Goal: Task Accomplishment & Management: Use online tool/utility

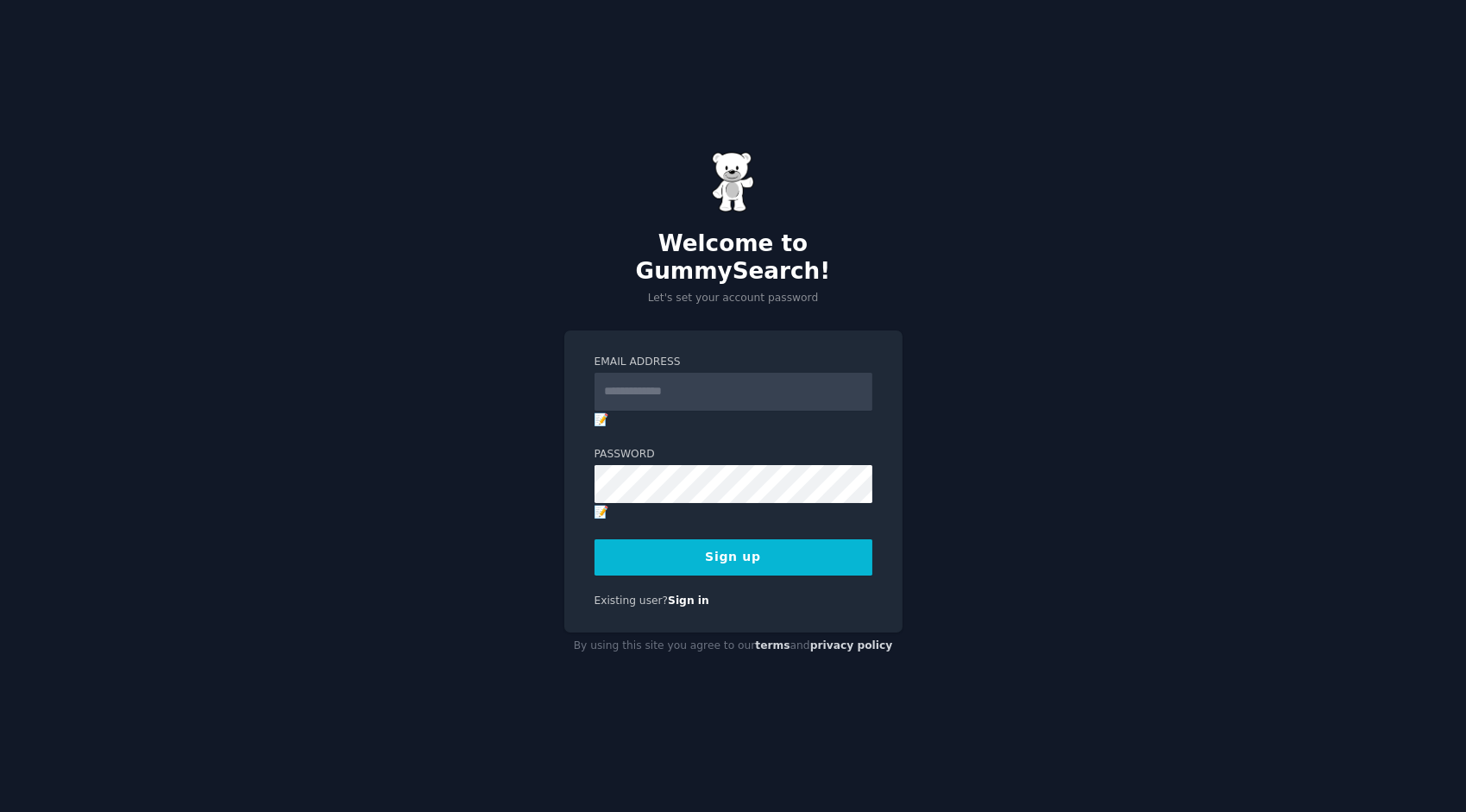
click at [659, 374] on input "Email Address" at bounding box center [733, 392] width 278 height 38
type input "**********"
click at [460, 447] on div "**********" at bounding box center [733, 406] width 1466 height 812
click at [729, 524] on form "**********" at bounding box center [733, 465] width 278 height 221
click at [729, 539] on button "Sign up" at bounding box center [733, 557] width 278 height 36
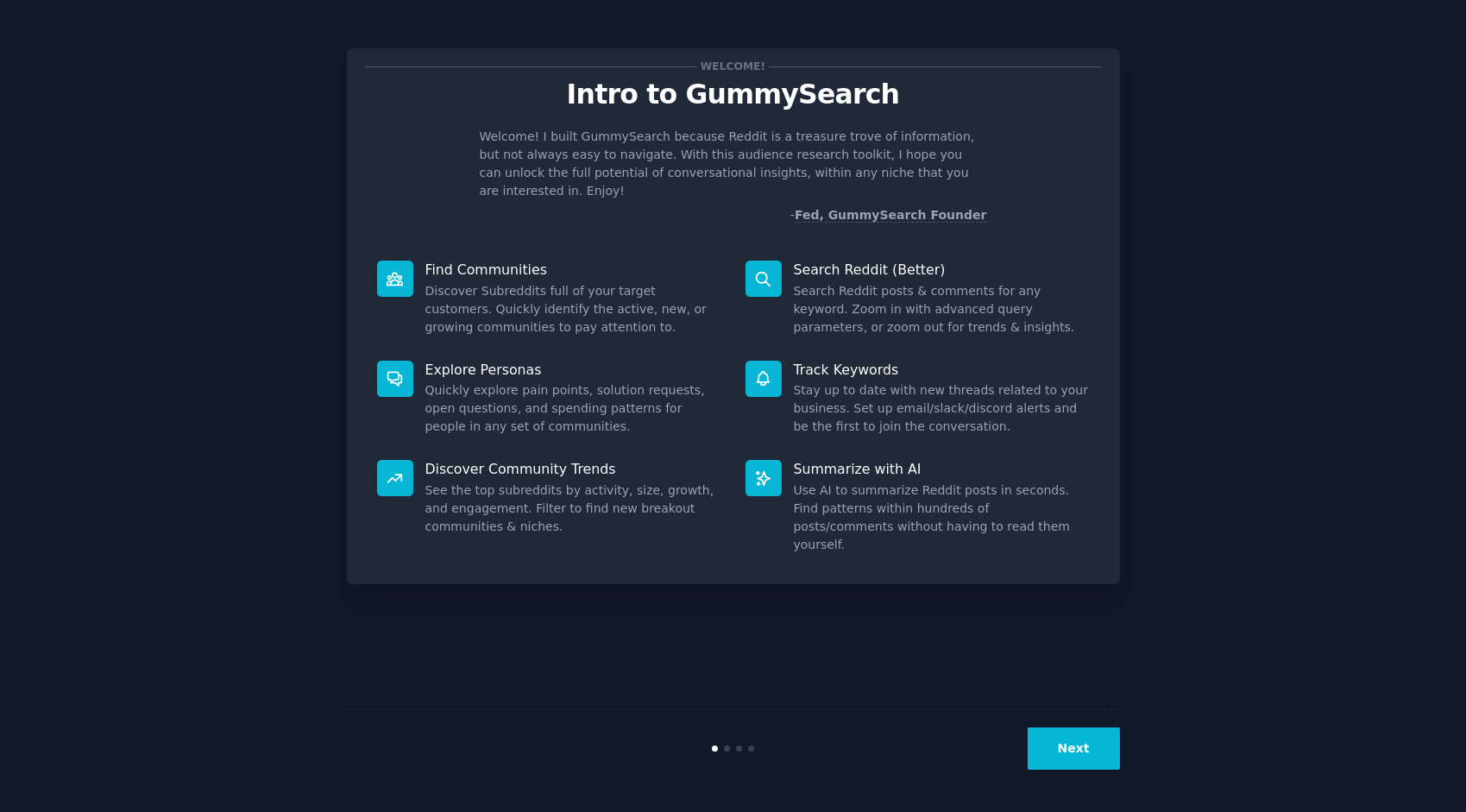
click at [1109, 740] on button "Next" at bounding box center [1073, 748] width 93 height 42
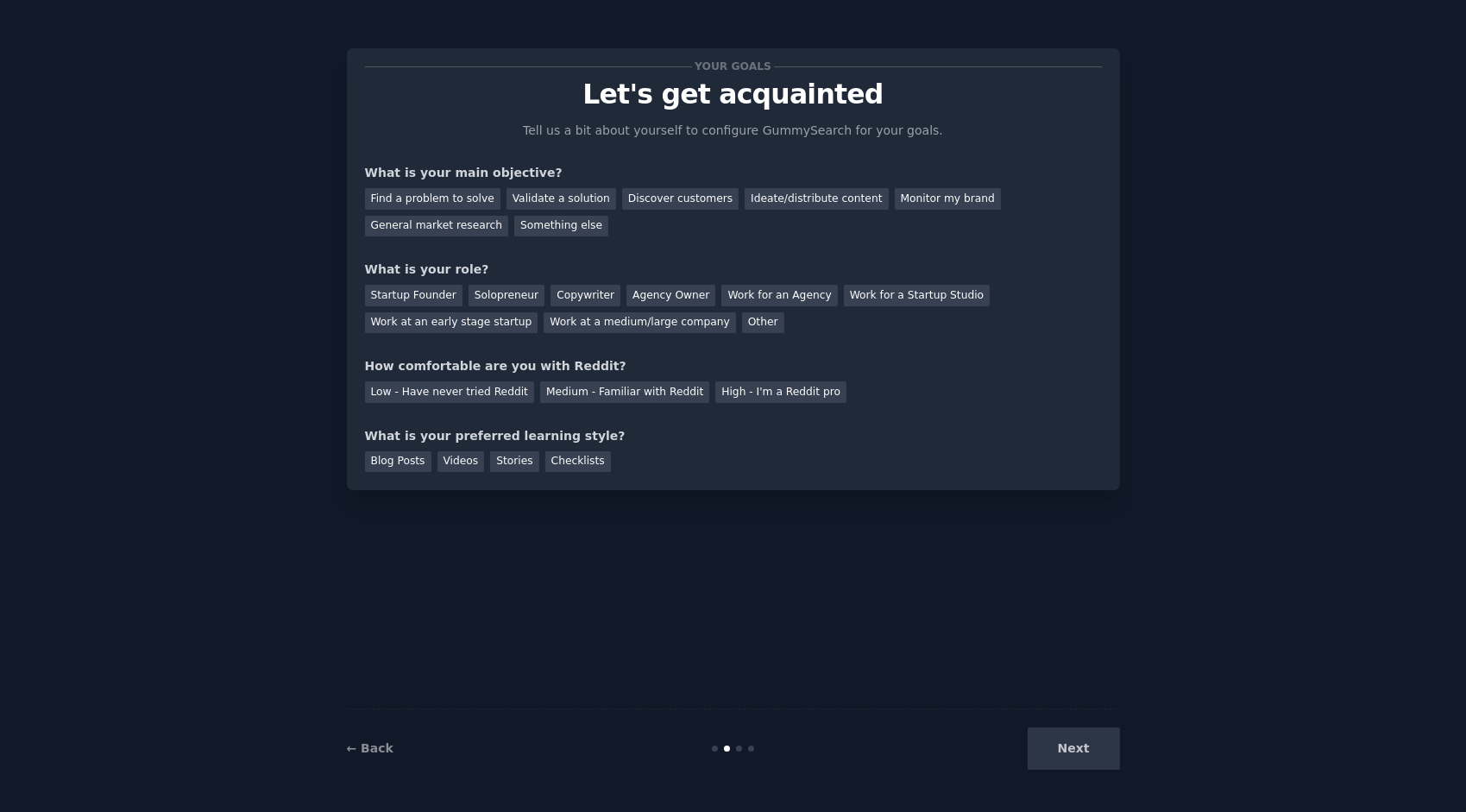
click at [432, 292] on div "Startup Founder" at bounding box center [413, 296] width 98 height 22
click at [903, 288] on div "Work for a Startup Studio" at bounding box center [916, 296] width 146 height 22
click at [440, 287] on div "Startup Founder" at bounding box center [413, 296] width 98 height 22
click at [463, 195] on div "Find a problem to solve" at bounding box center [432, 199] width 136 height 22
click at [547, 392] on div "Medium - Familiar with Reddit" at bounding box center [624, 392] width 169 height 22
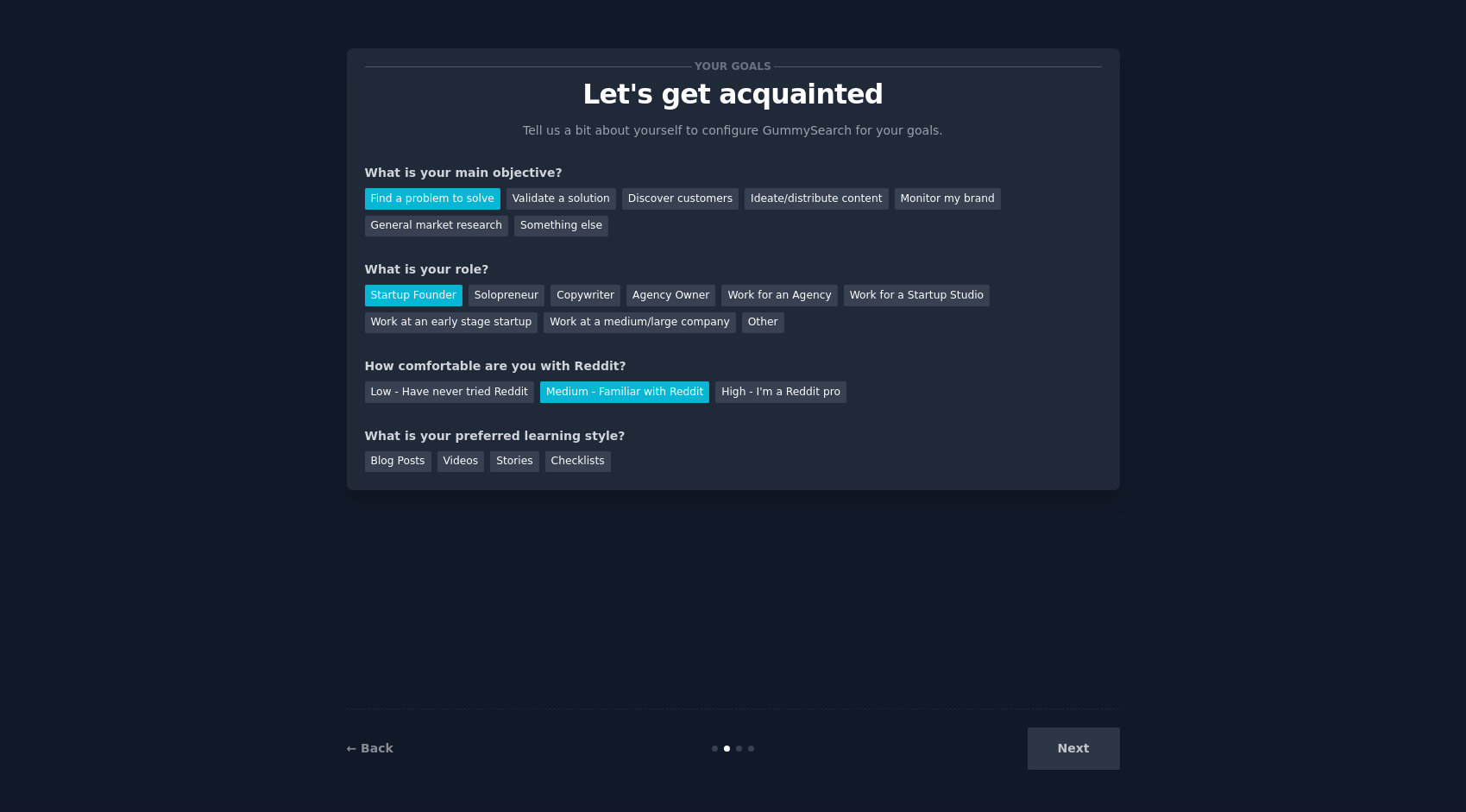
click at [383, 470] on div "Blog Posts" at bounding box center [398, 462] width 66 height 22
click at [1087, 749] on button "Next" at bounding box center [1073, 748] width 93 height 42
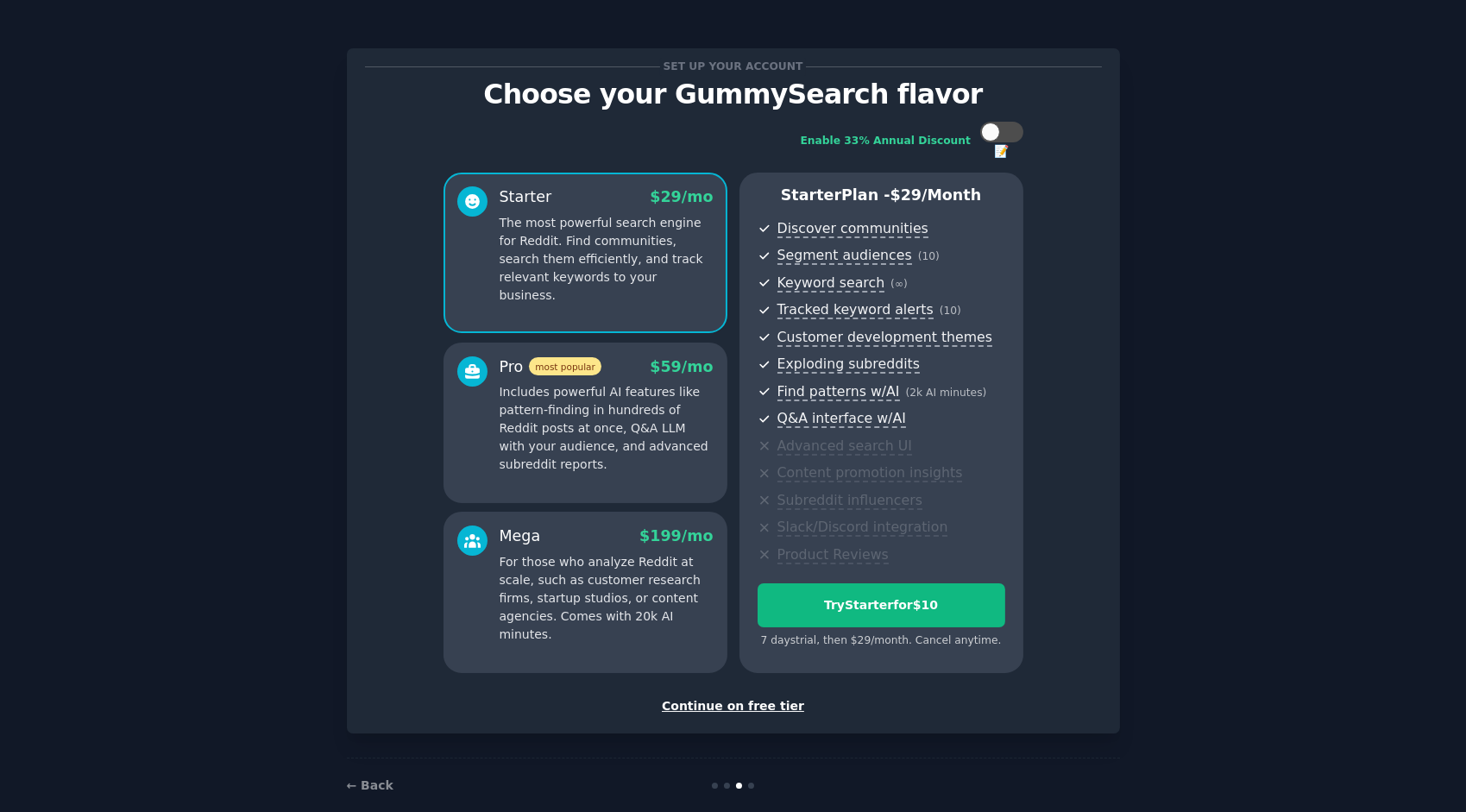
click at [738, 708] on div "Continue on free tier" at bounding box center [733, 706] width 737 height 18
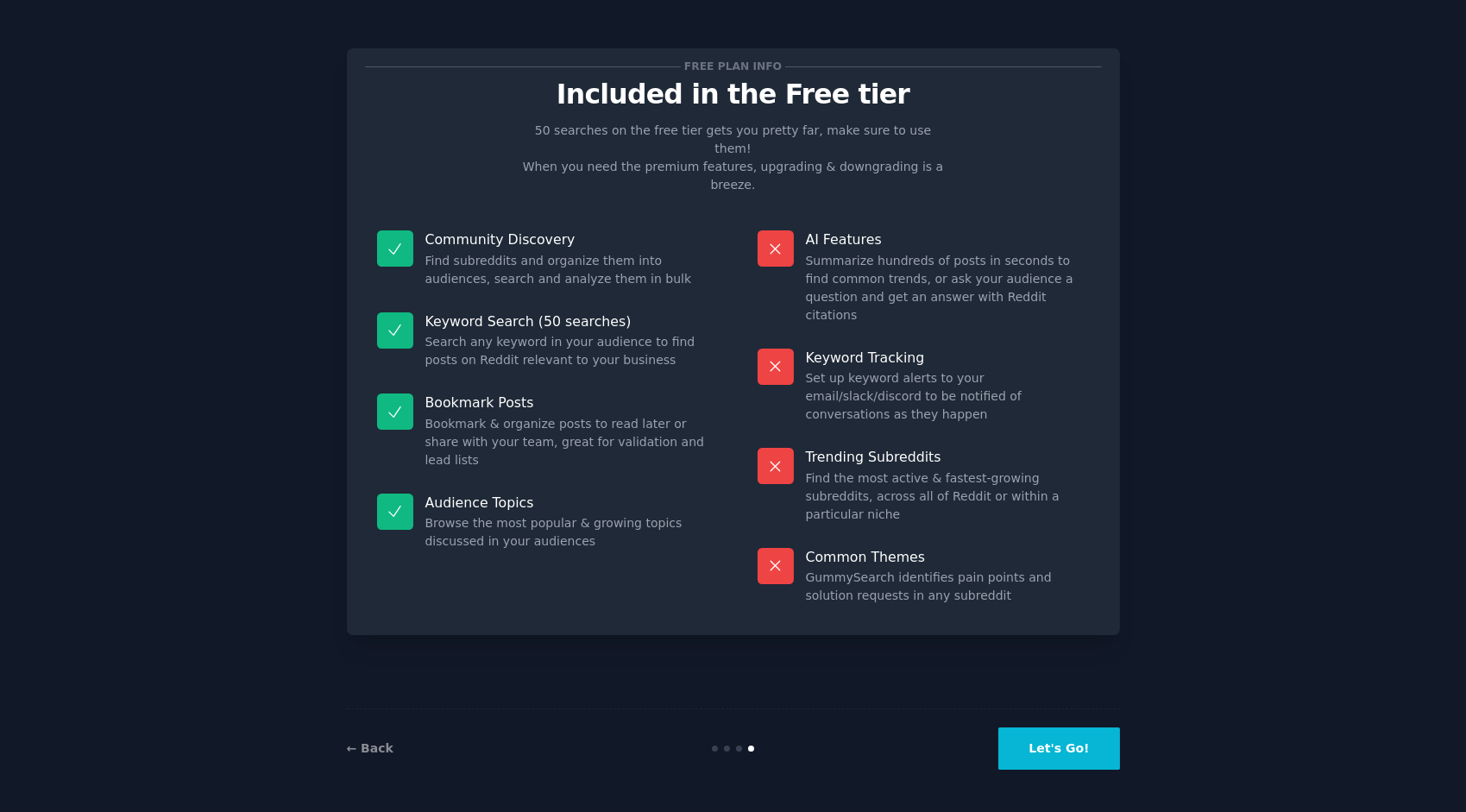
click at [1091, 749] on button "Let's Go!" at bounding box center [1058, 748] width 120 height 42
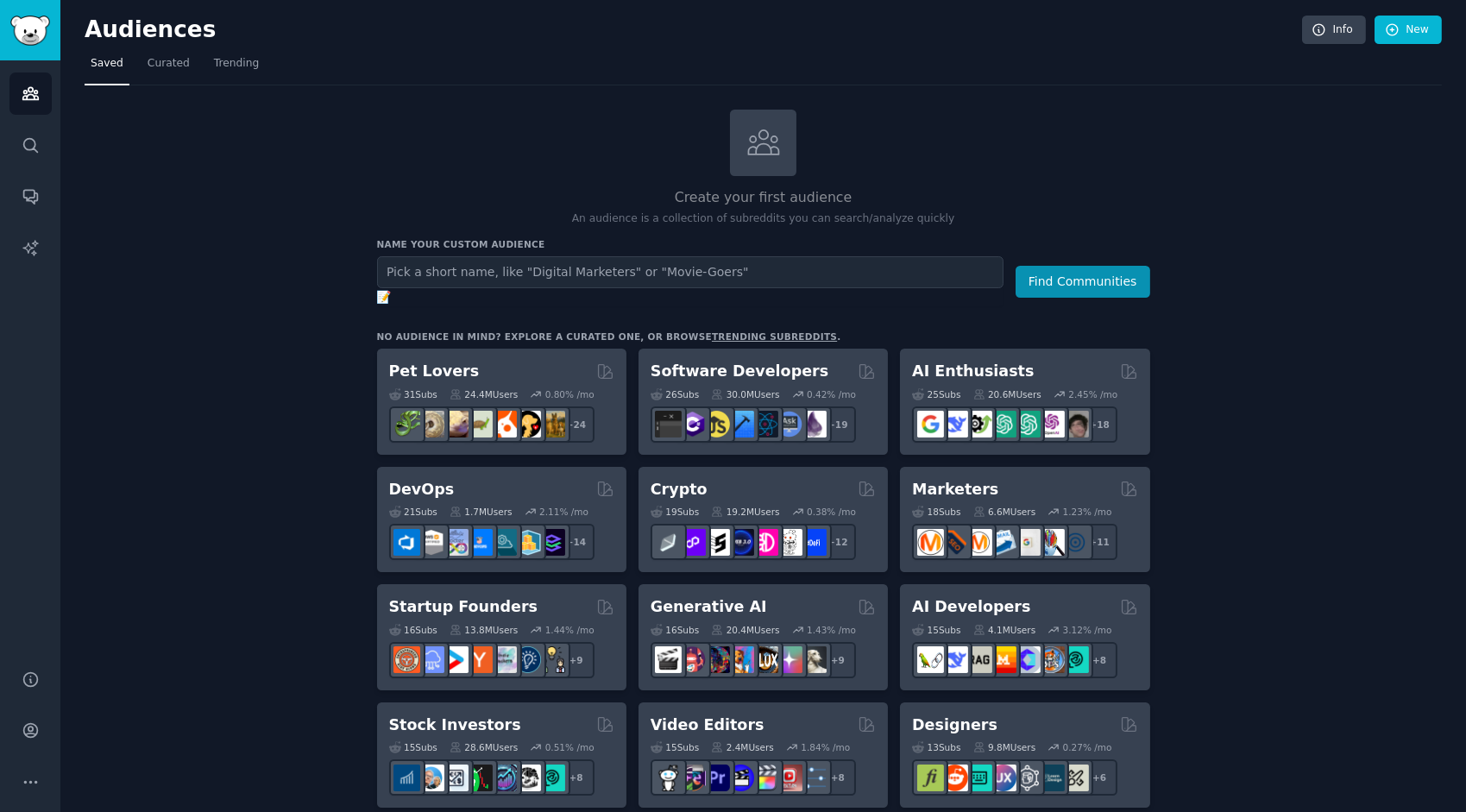
click at [491, 272] on input "text" at bounding box center [690, 272] width 626 height 32
type input "AI study"
click at [1015, 266] on button "Find Communities" at bounding box center [1082, 282] width 135 height 32
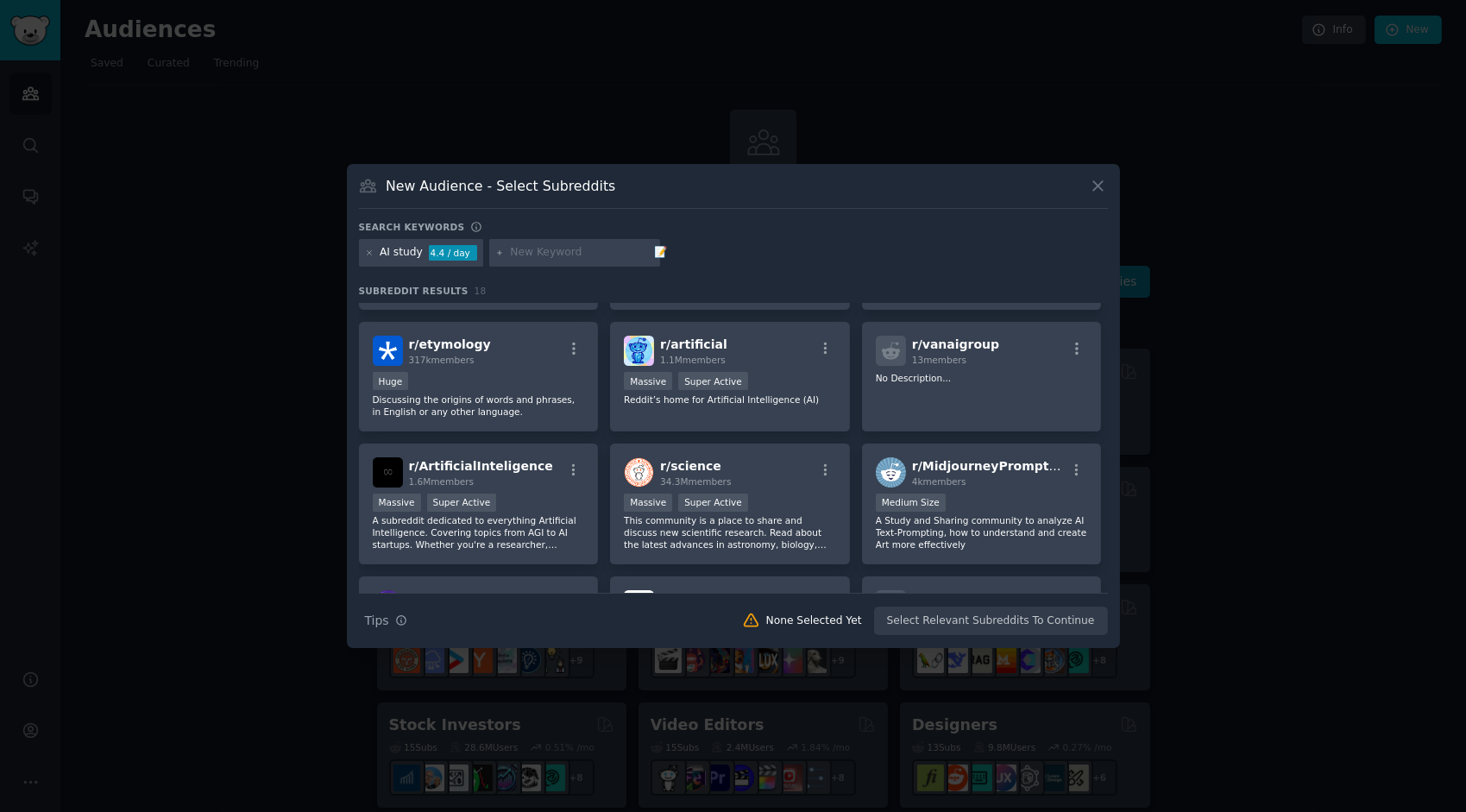
scroll to position [86, 0]
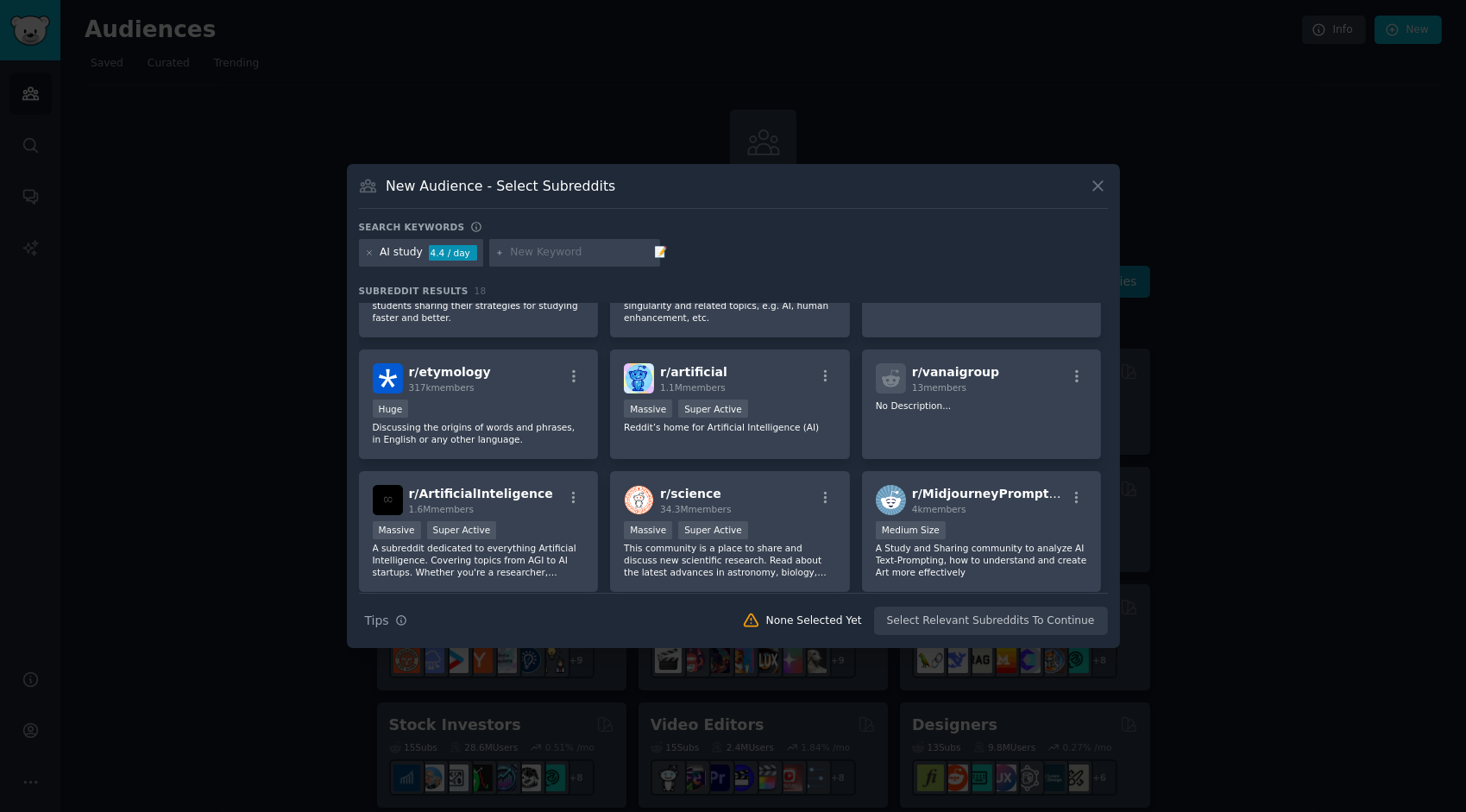
click at [514, 504] on div "1.6M members" at bounding box center [481, 508] width 144 height 12
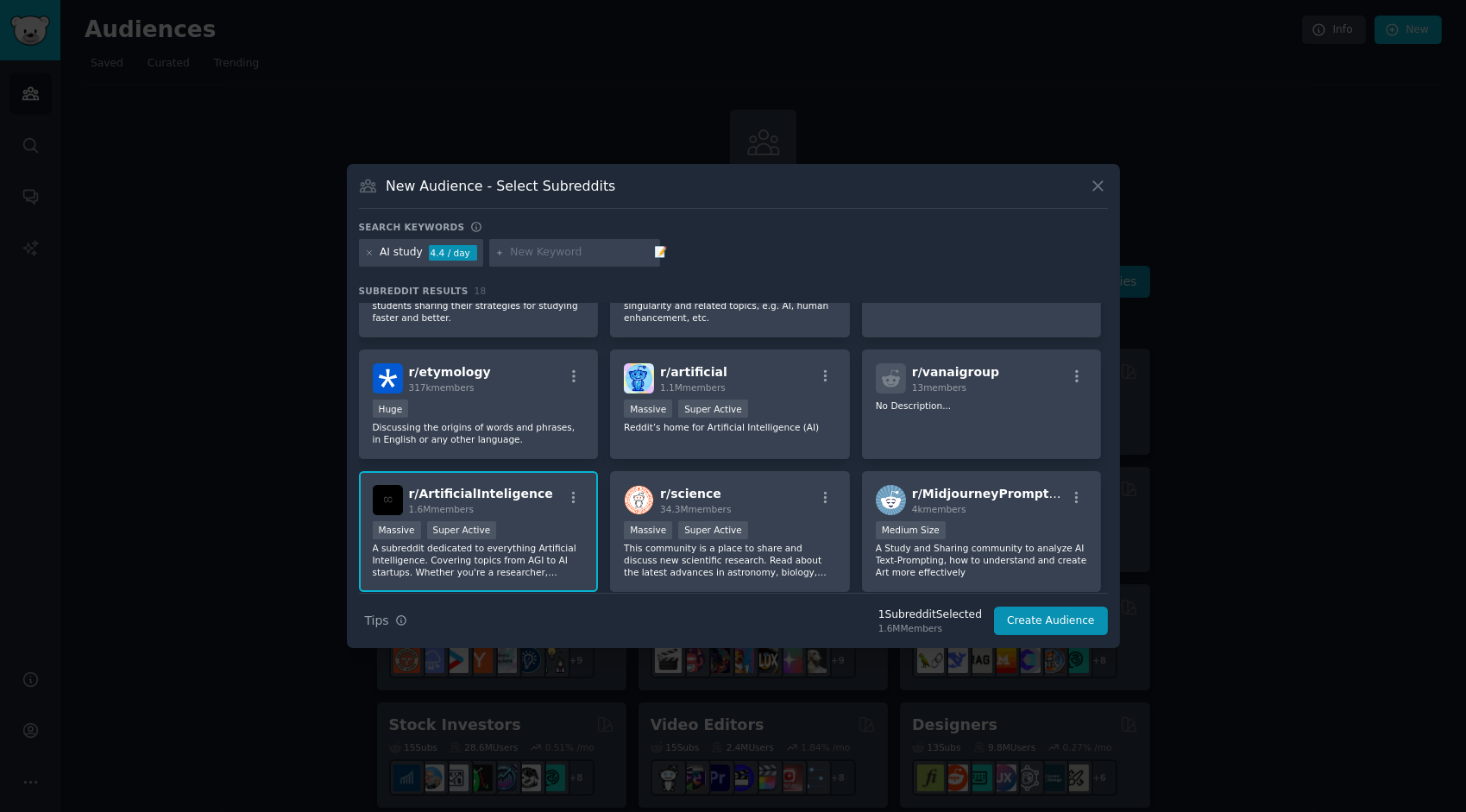
scroll to position [0, 0]
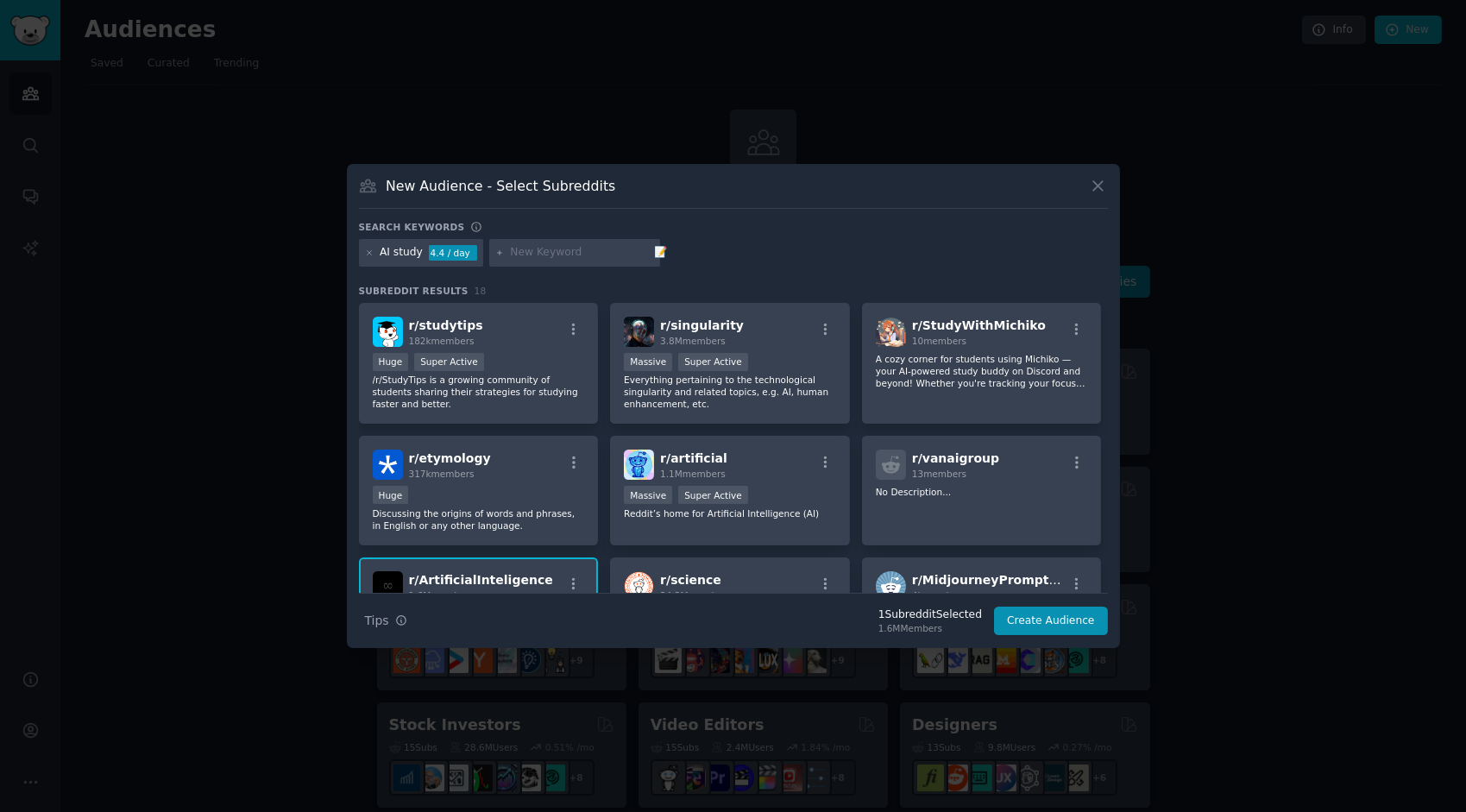
click at [768, 466] on div "r/ artificial 1.1M members" at bounding box center [729, 464] width 212 height 31
click at [456, 334] on h2 "r/ studytips 182k members" at bounding box center [446, 331] width 75 height 31
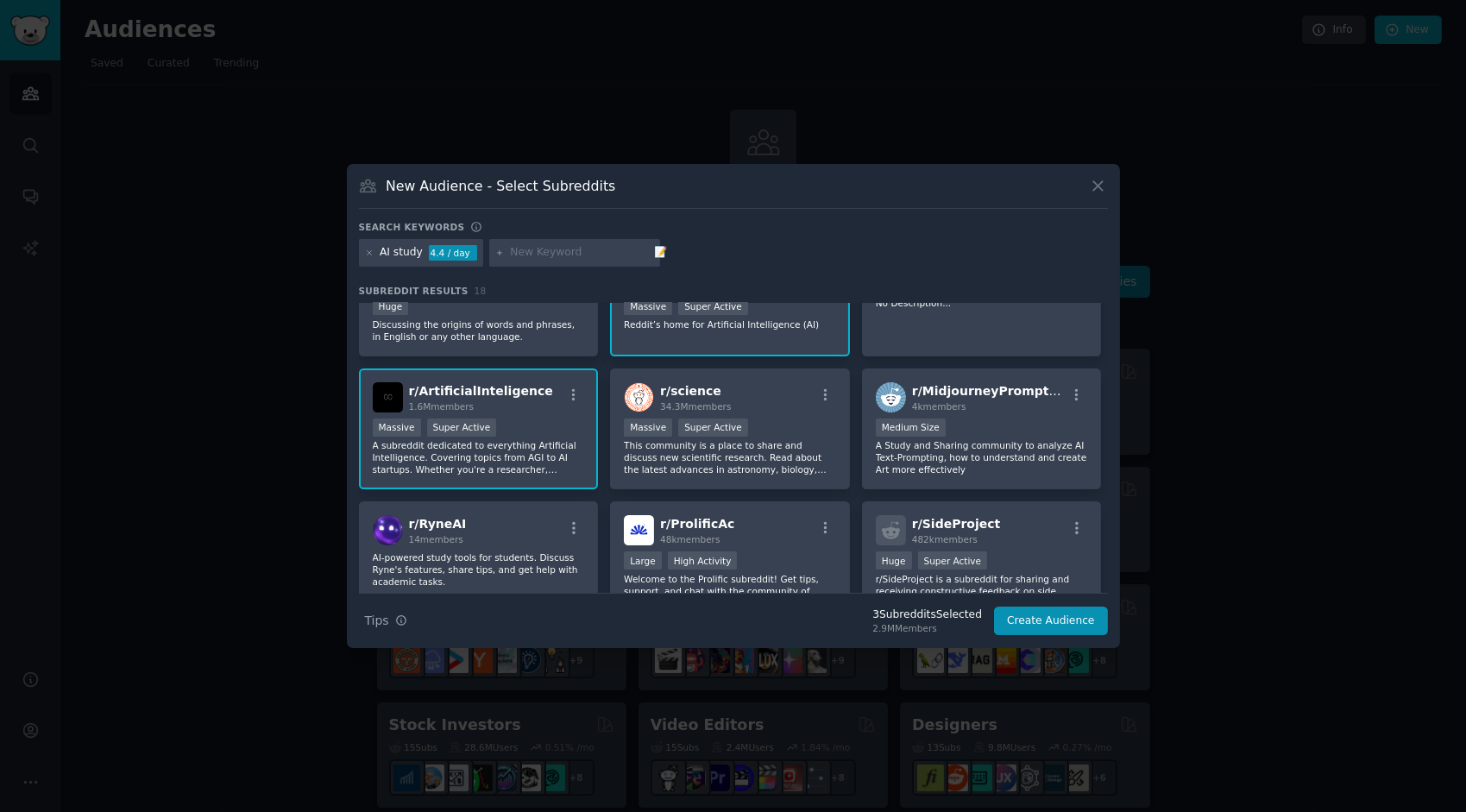
scroll to position [259, 0]
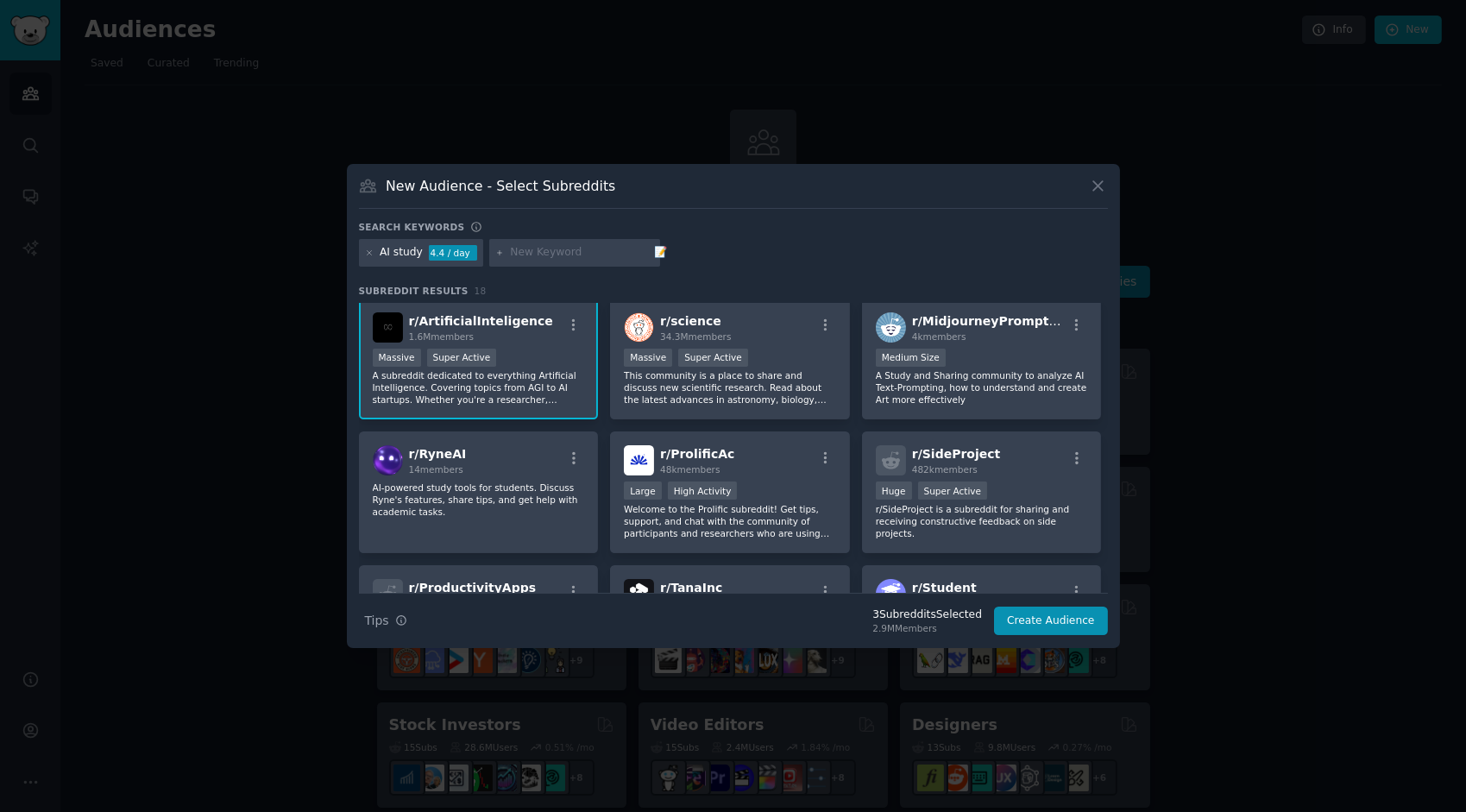
click at [991, 340] on div "4k members" at bounding box center [989, 336] width 155 height 12
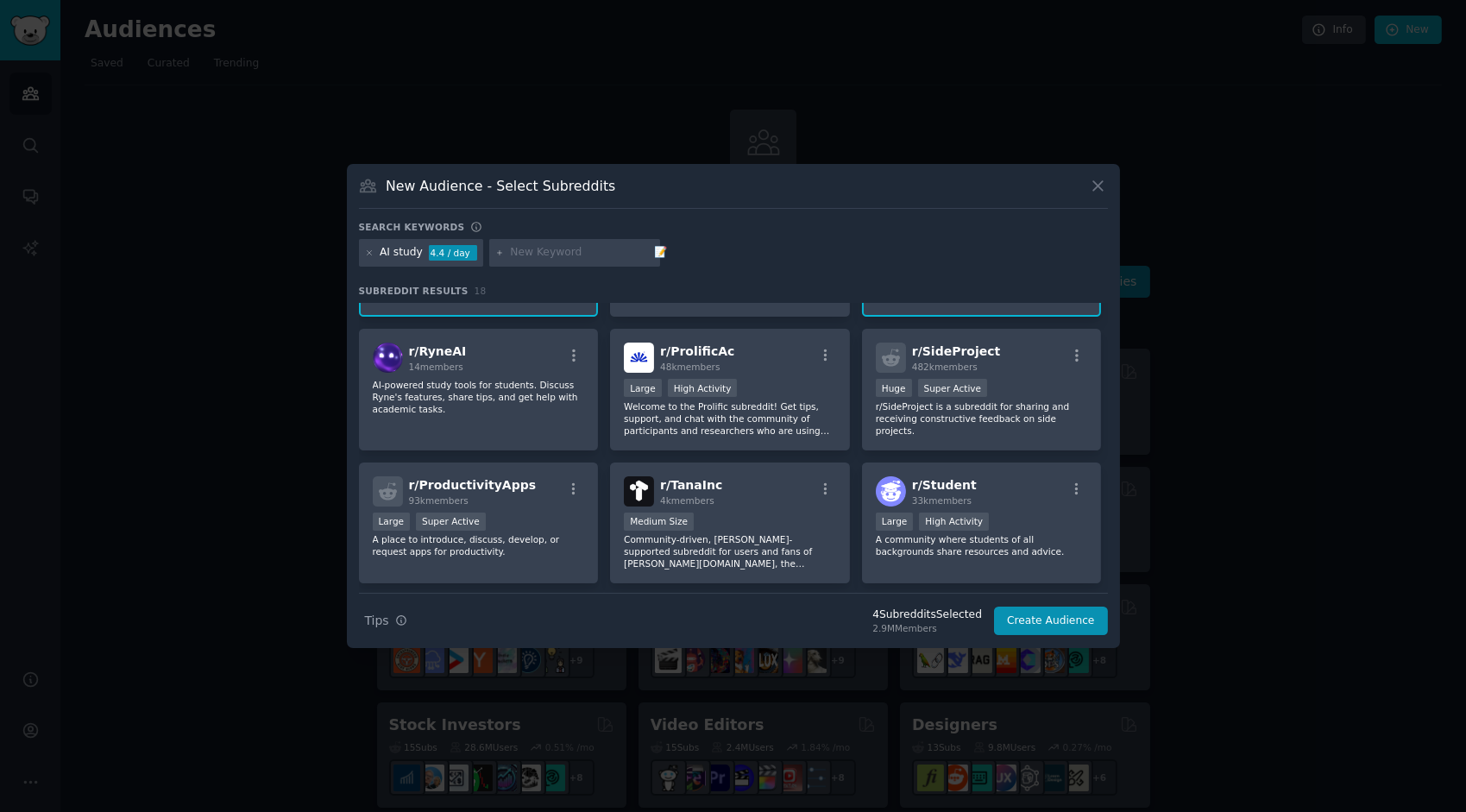
scroll to position [431, 0]
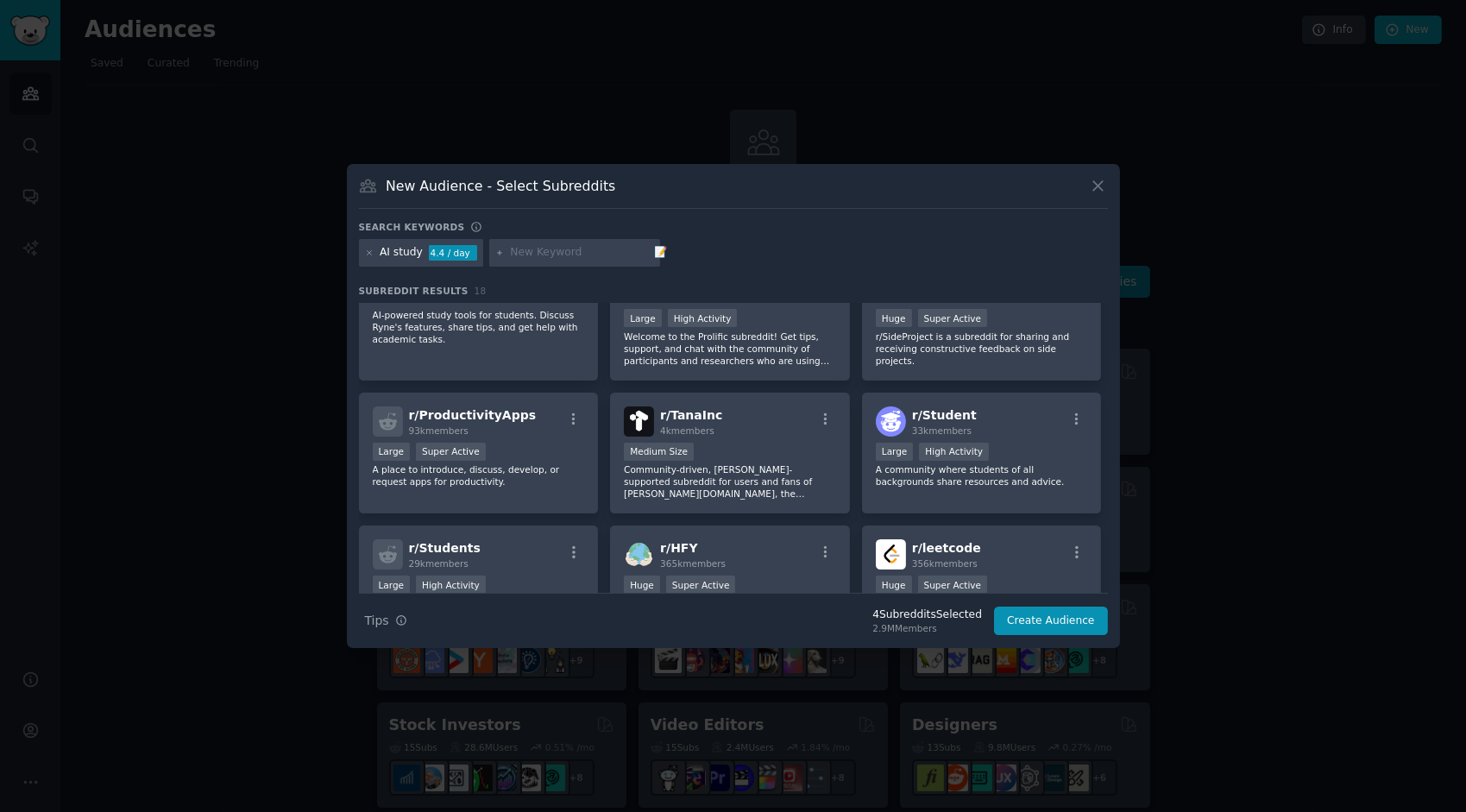
click at [522, 440] on div "r/ ProductivityApps 93k members Large Super Active A place to introduce, discus…" at bounding box center [479, 453] width 240 height 121
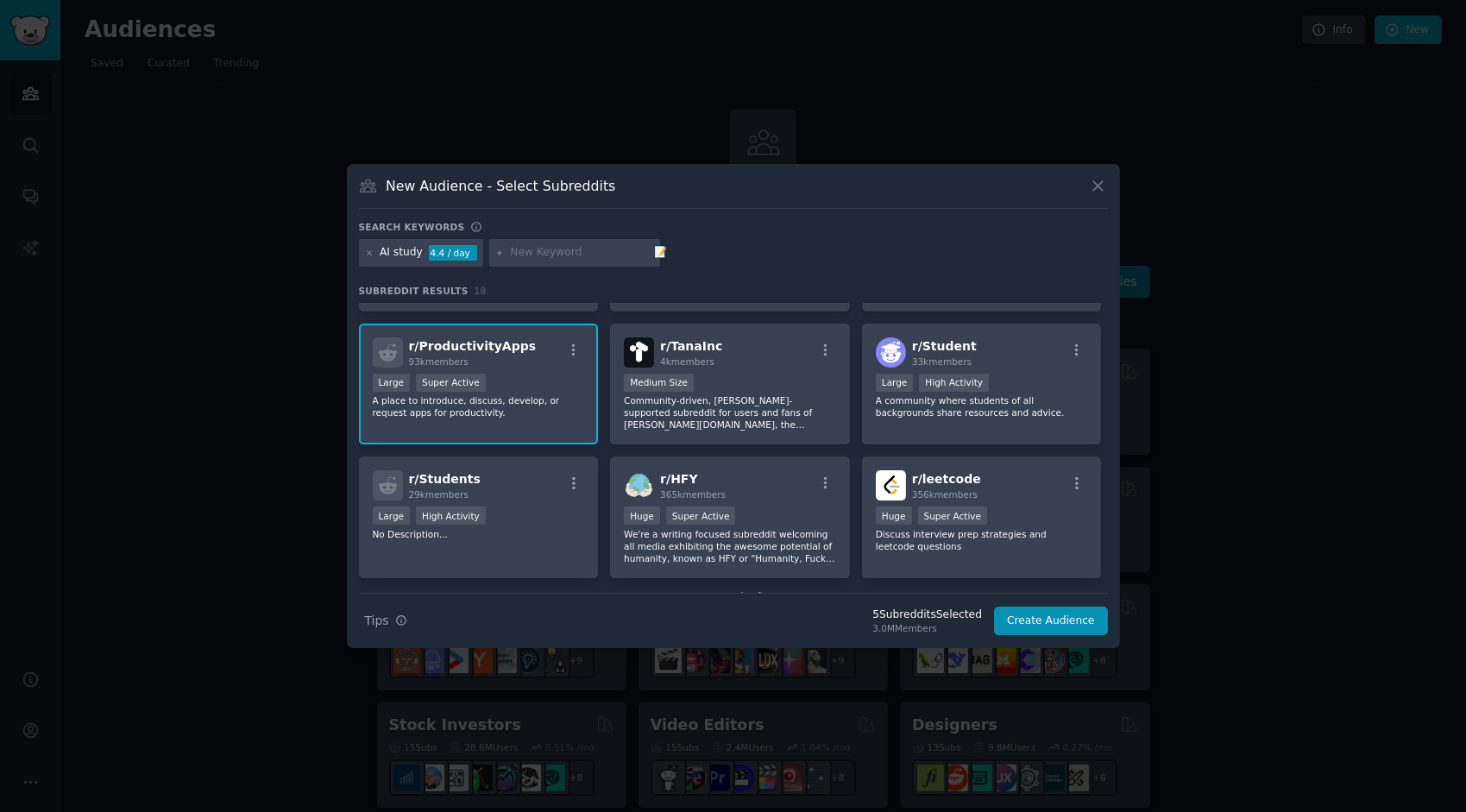
scroll to position [517, 0]
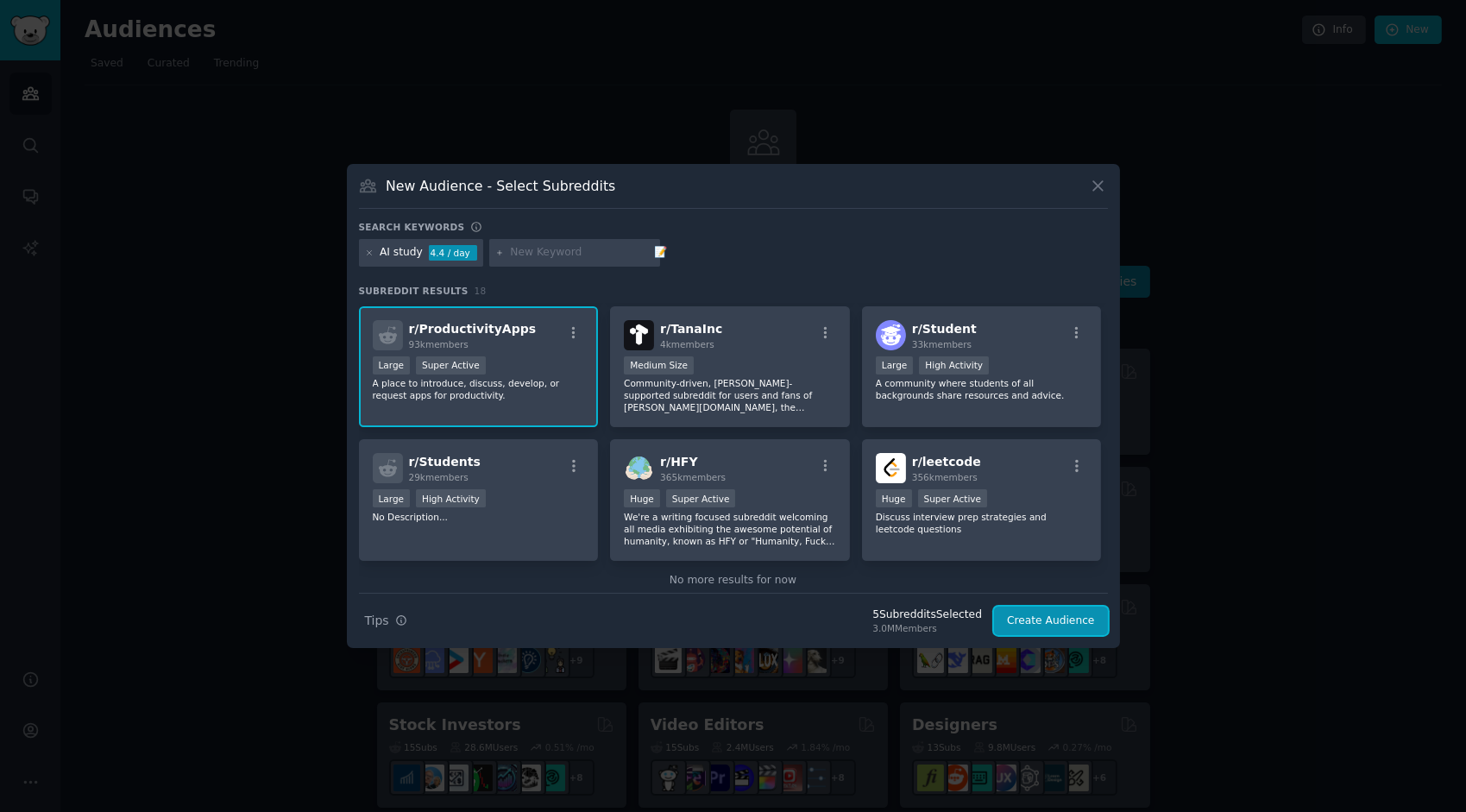
click at [1035, 621] on button "Create Audience" at bounding box center [1050, 621] width 114 height 30
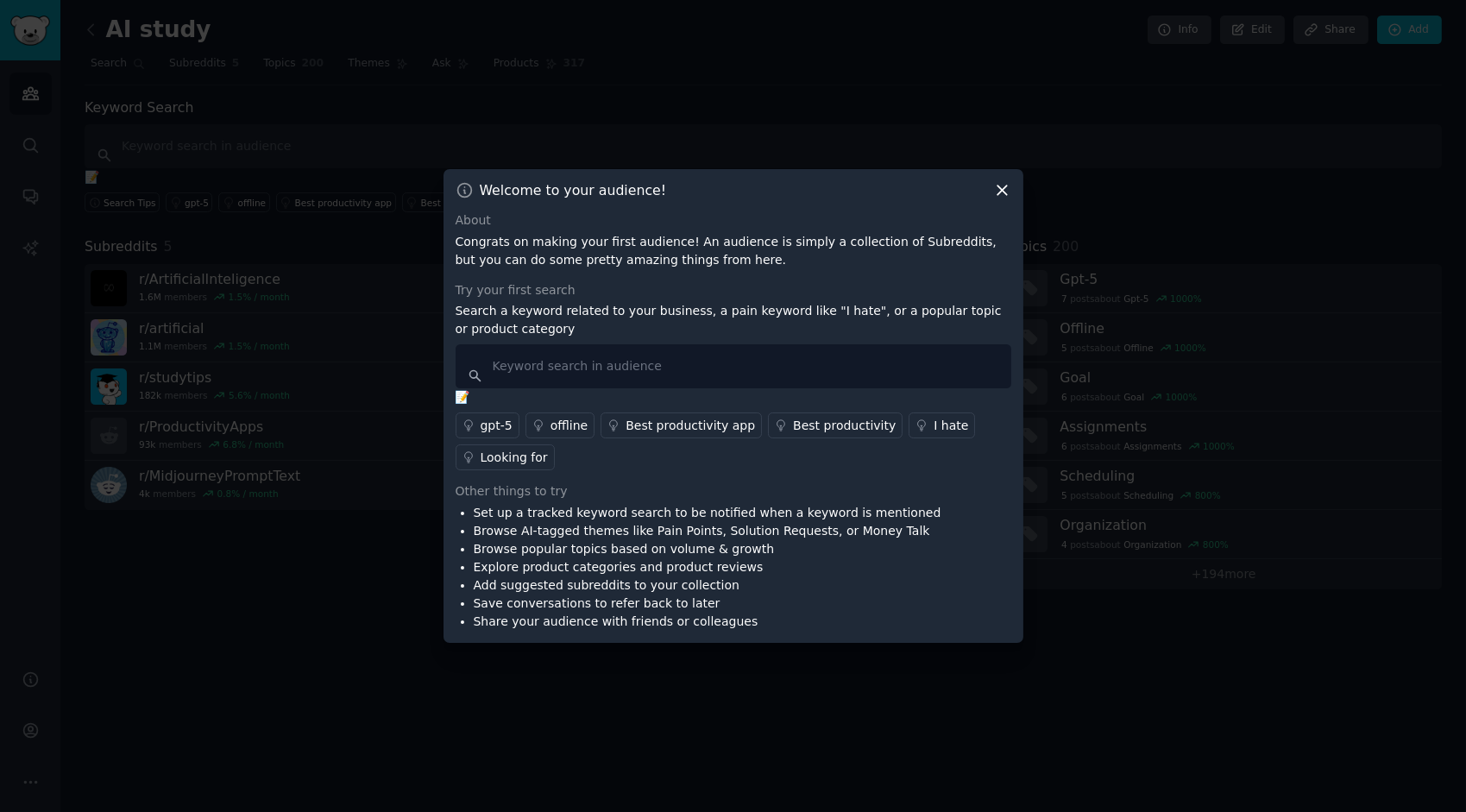
click at [994, 191] on icon at bounding box center [1002, 190] width 18 height 18
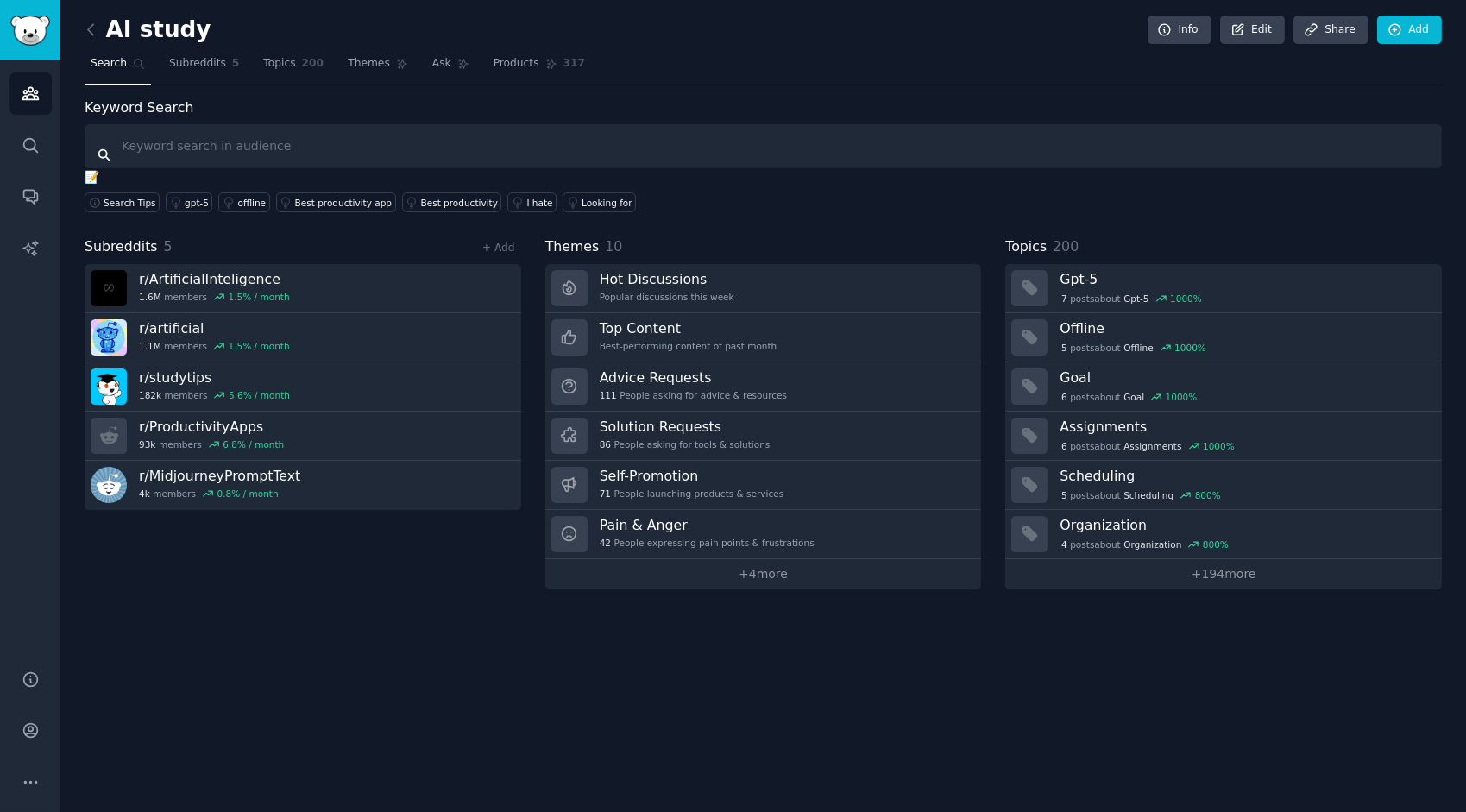
click at [237, 154] on input "text" at bounding box center [763, 146] width 1357 height 44
click at [201, 71] on link "Subreddits 5" at bounding box center [204, 67] width 82 height 35
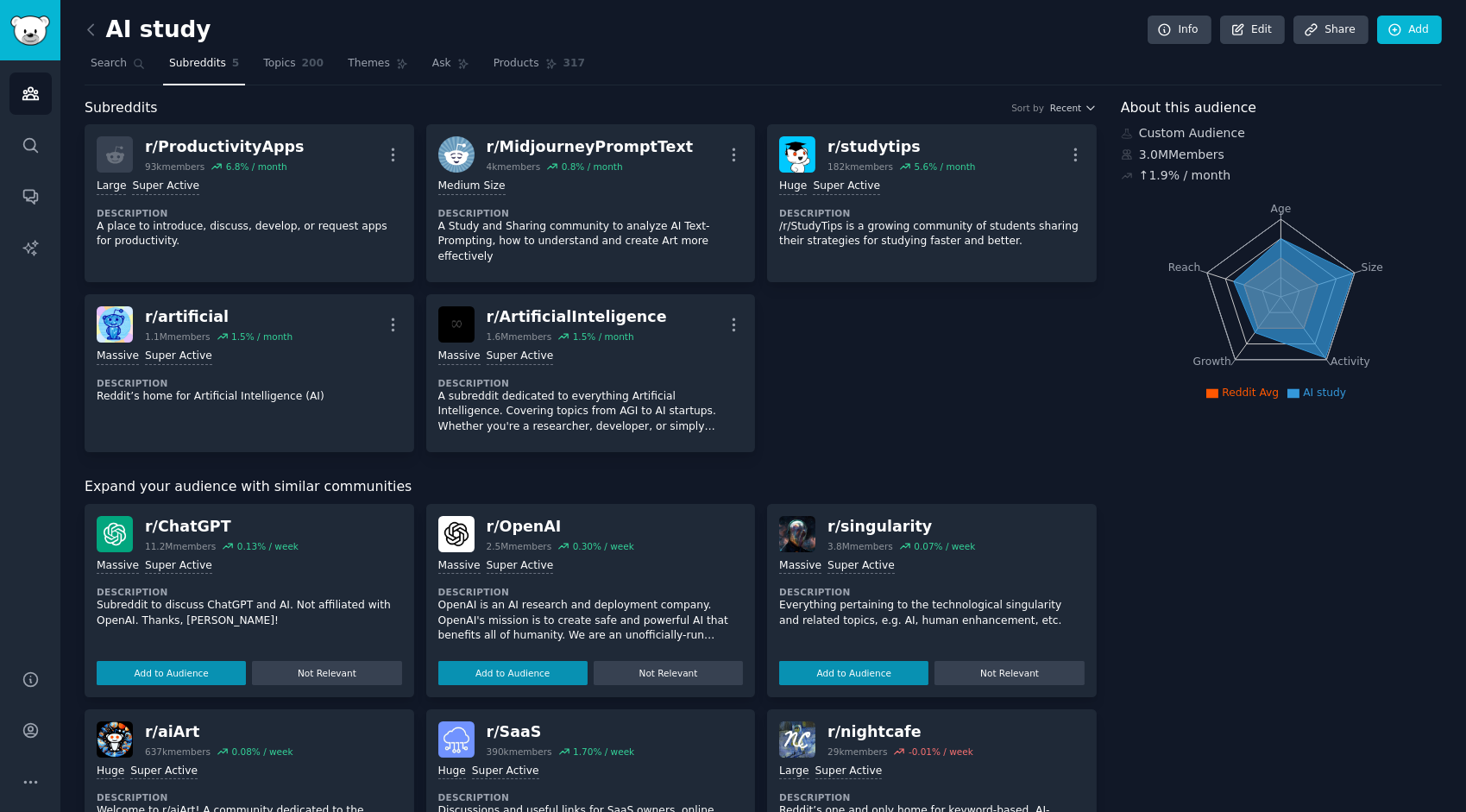
click at [295, 72] on link "Topics 200" at bounding box center [293, 67] width 73 height 35
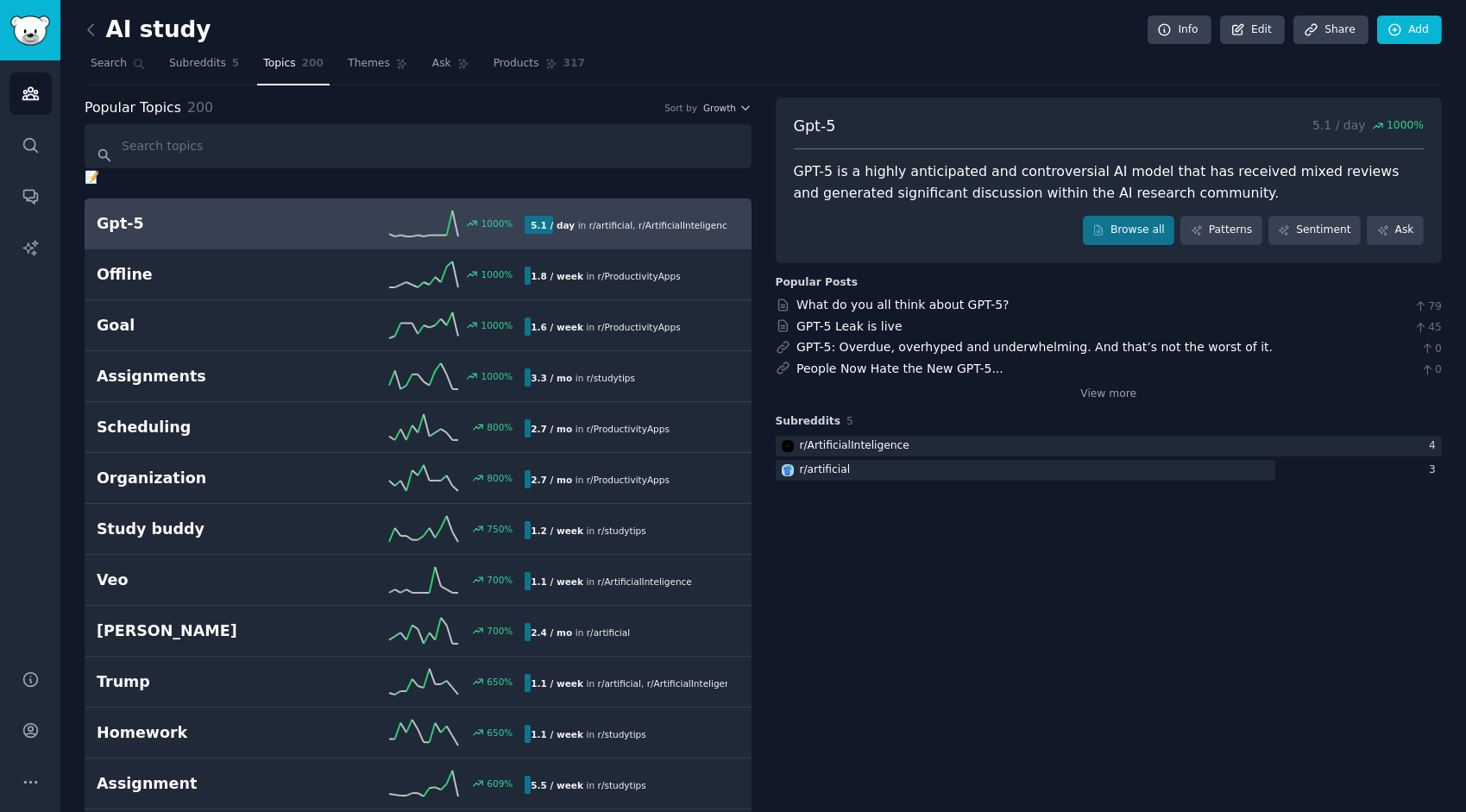
drag, startPoint x: 124, startPoint y: 76, endPoint x: 369, endPoint y: 71, distance: 245.1
click at [124, 76] on link "Search" at bounding box center [118, 67] width 66 height 35
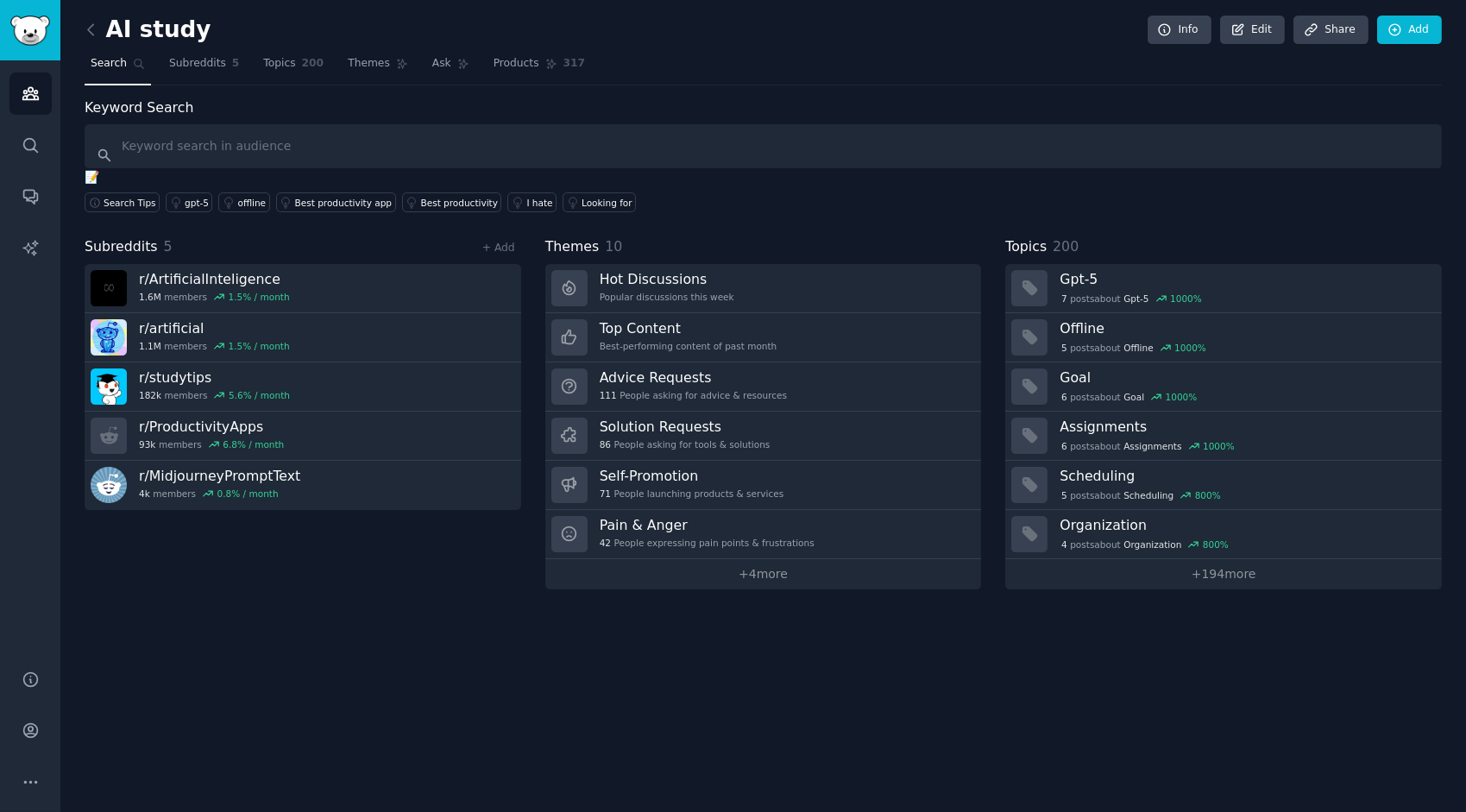
click at [216, 58] on span "Subreddits" at bounding box center [197, 63] width 57 height 15
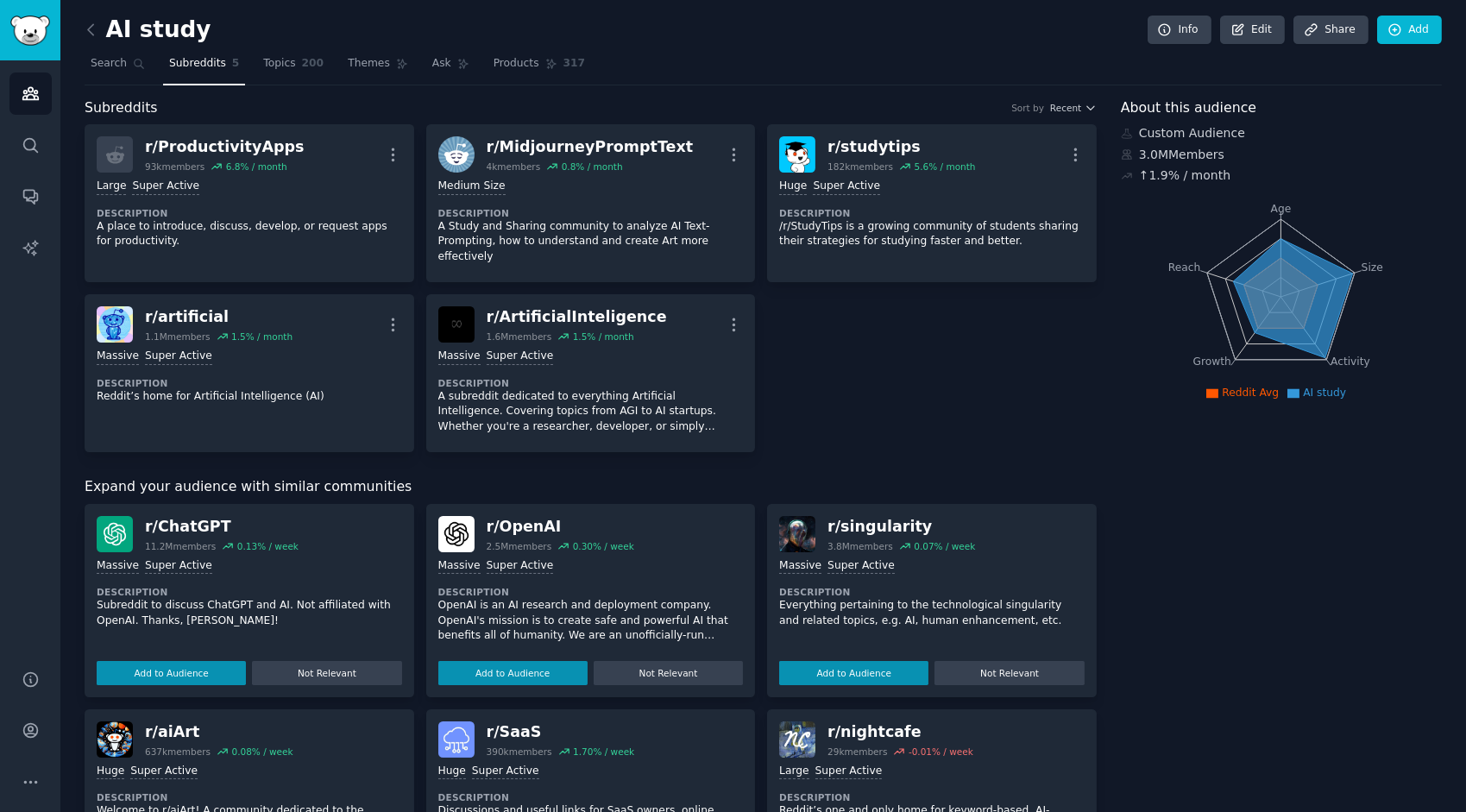
click at [122, 71] on link "Search" at bounding box center [118, 67] width 66 height 35
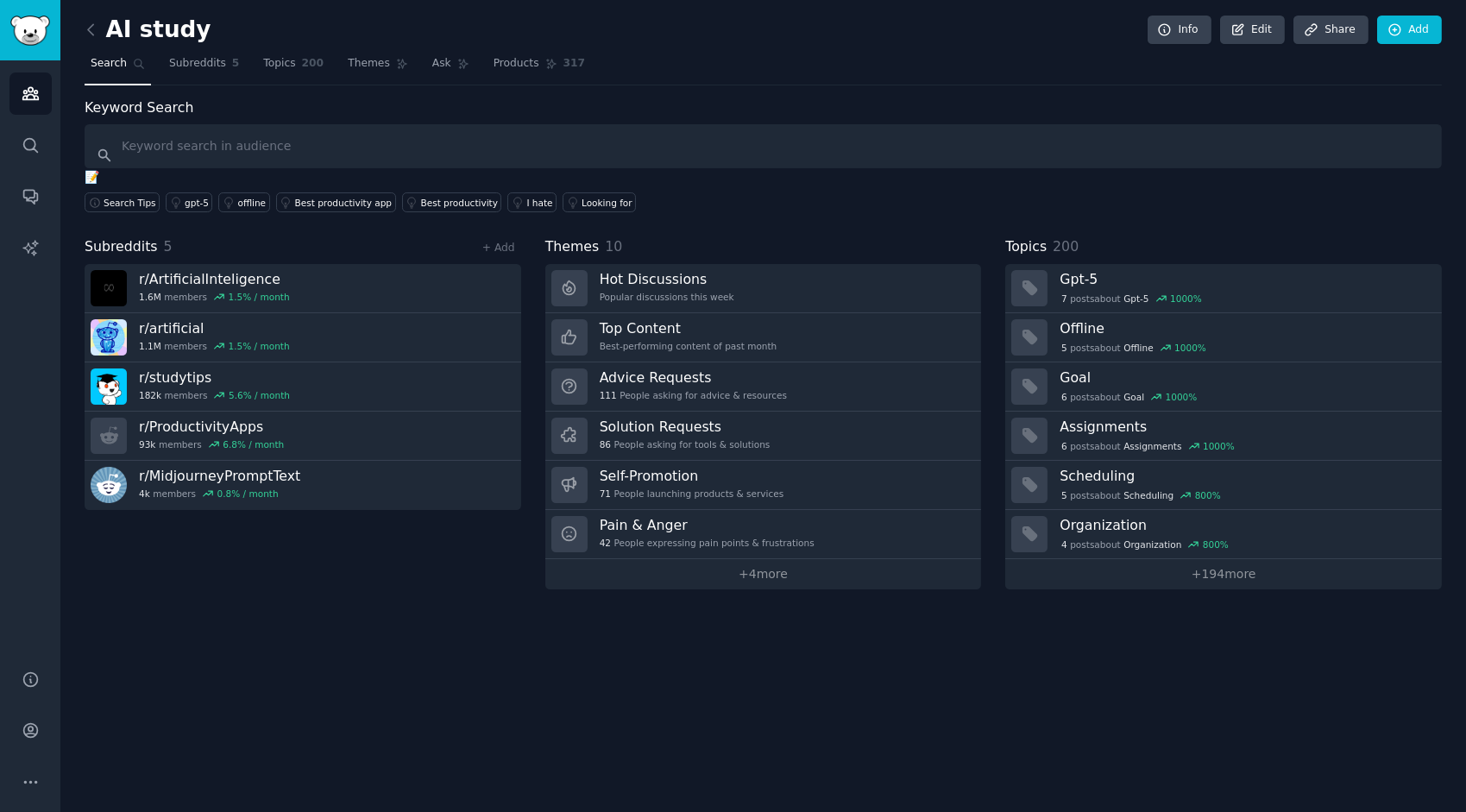
click at [190, 137] on input "text" at bounding box center [763, 146] width 1357 height 44
